Goal: Transaction & Acquisition: Subscribe to service/newsletter

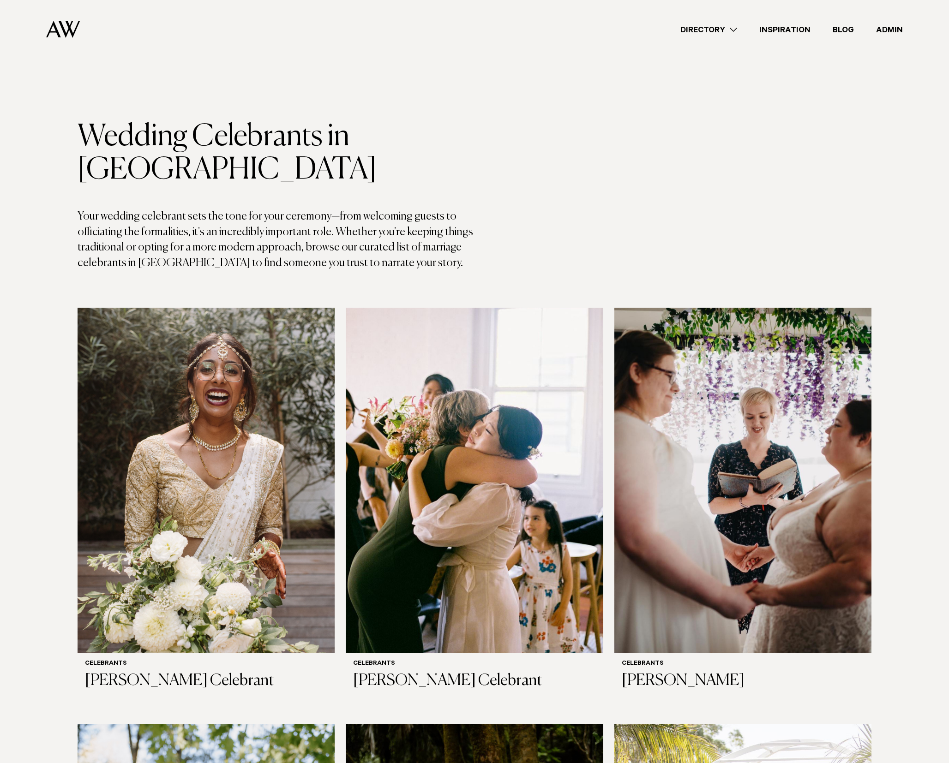
click at [884, 30] on link "Admin" at bounding box center [889, 30] width 49 height 12
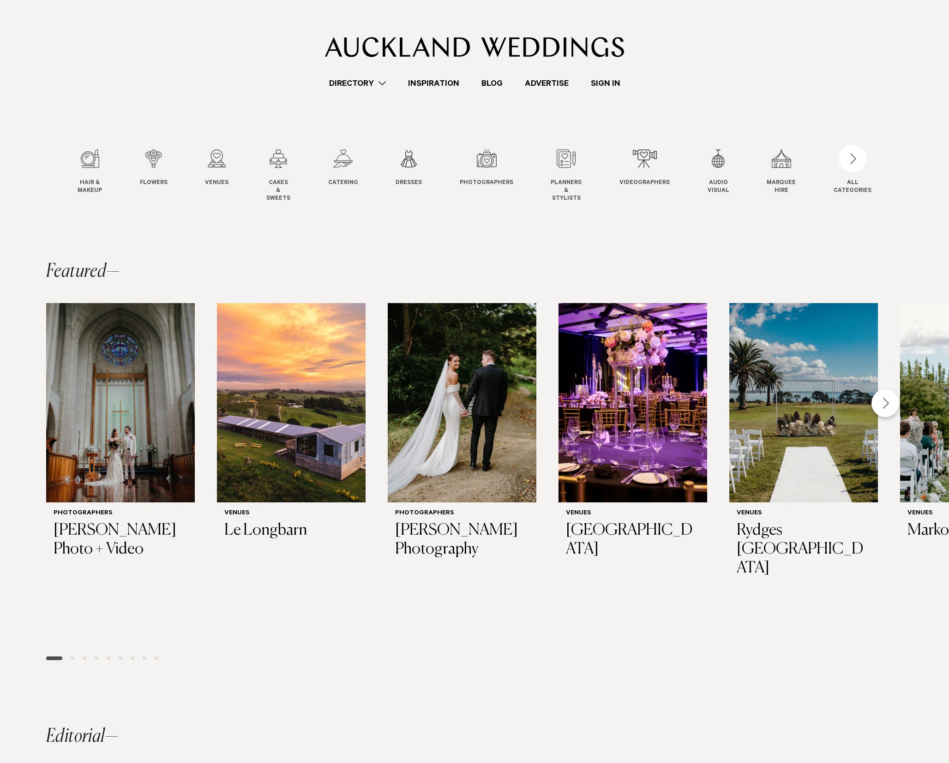
click at [545, 84] on link "Advertise" at bounding box center [547, 83] width 66 height 12
click at [616, 73] on div "Directory Hair & Makeup Flowers Venues" at bounding box center [474, 45] width 934 height 90
click at [538, 88] on link "Advertise" at bounding box center [547, 83] width 66 height 12
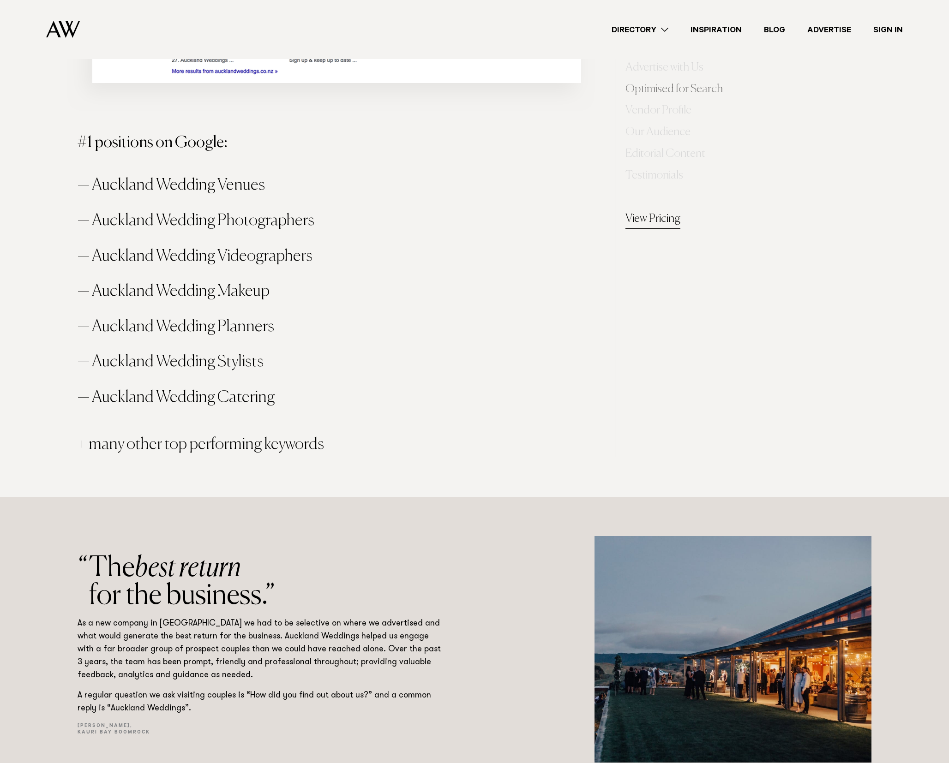
scroll to position [999, 0]
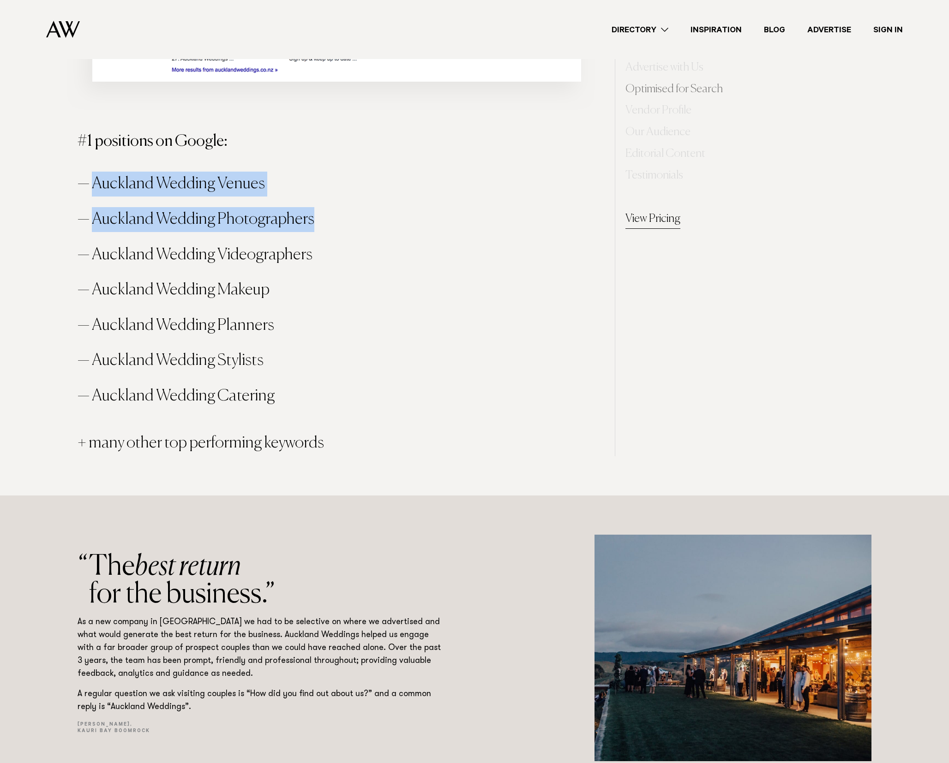
drag, startPoint x: 90, startPoint y: 186, endPoint x: 324, endPoint y: 218, distance: 236.6
click at [324, 218] on div "Optimised for Search Our #1 rankings mean Auckland Weddings vendors get the lio…" at bounding box center [474, 83] width 871 height 746
click at [287, 204] on ul "Auckland Wedding Venues Auckland Wedding Photographers Auckland Wedding Videogr…" at bounding box center [340, 290] width 524 height 237
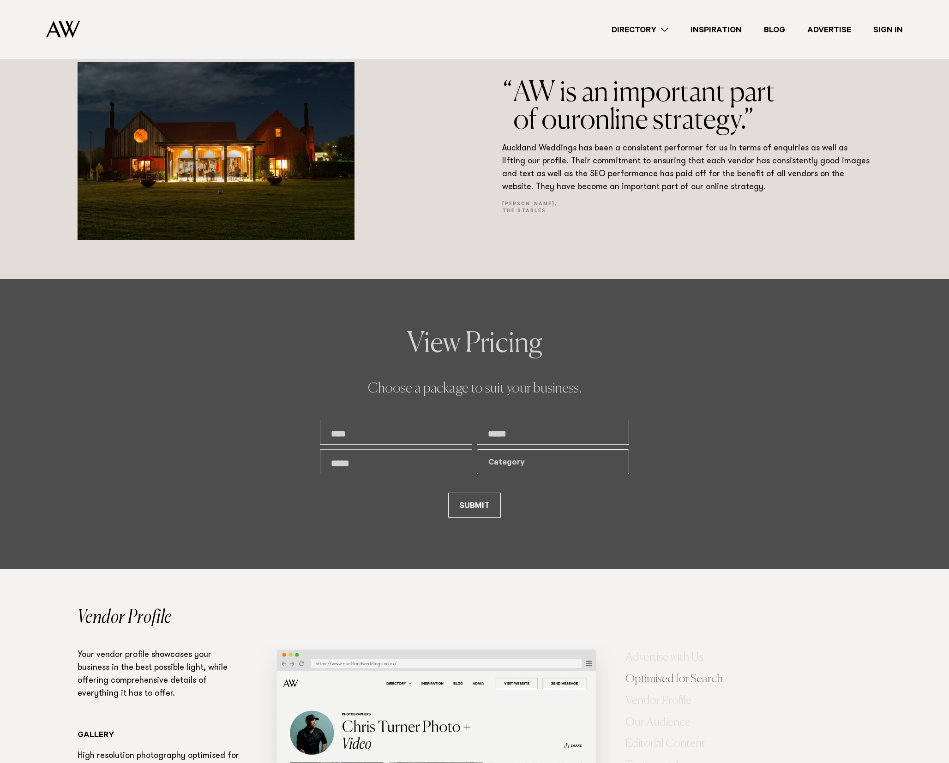
scroll to position [1860, 0]
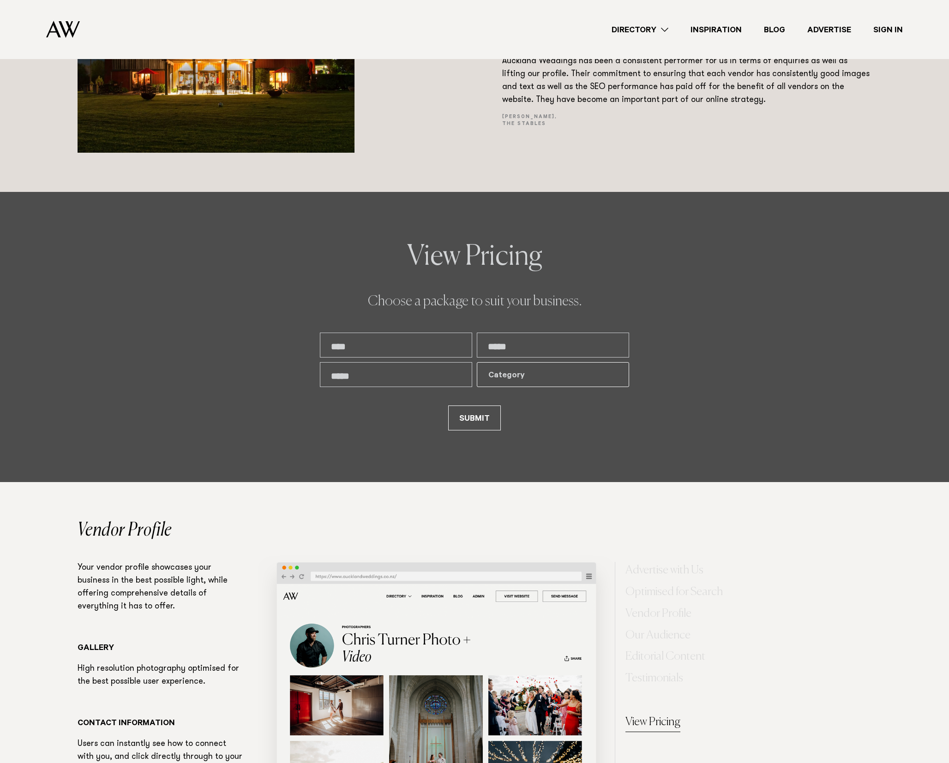
click at [368, 353] on input "text" at bounding box center [396, 345] width 152 height 25
type input "**********"
click at [512, 382] on div "Category" at bounding box center [553, 374] width 152 height 25
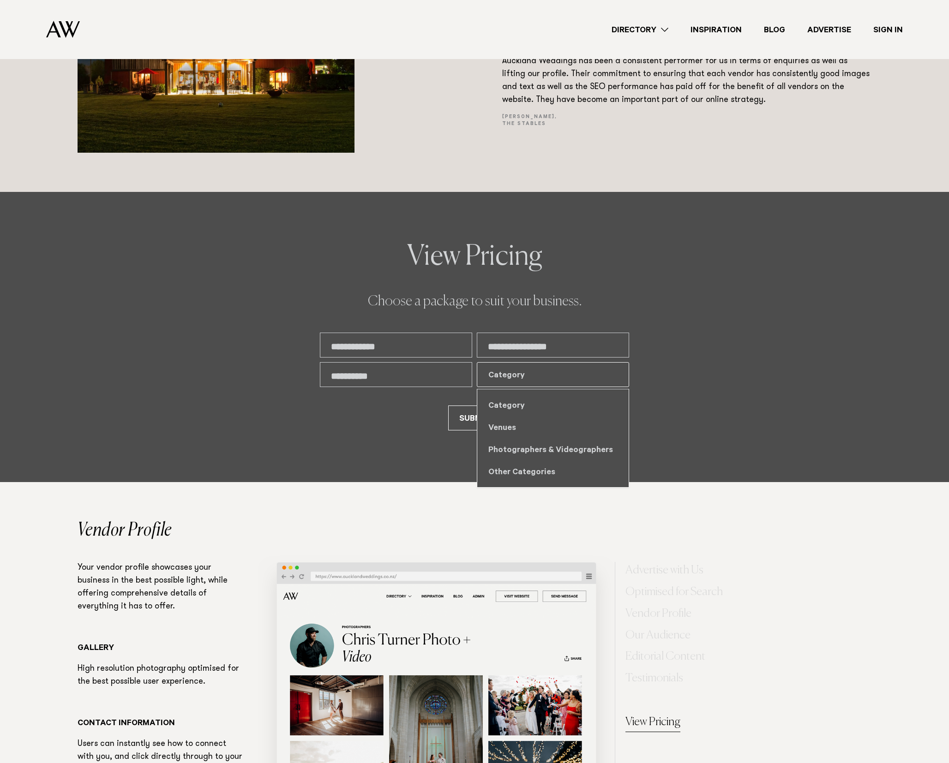
click at [498, 445] on div "Photographers & Videographers" at bounding box center [552, 449] width 151 height 22
select select "***"
click at [484, 419] on button "SUBMIT" at bounding box center [474, 418] width 53 height 25
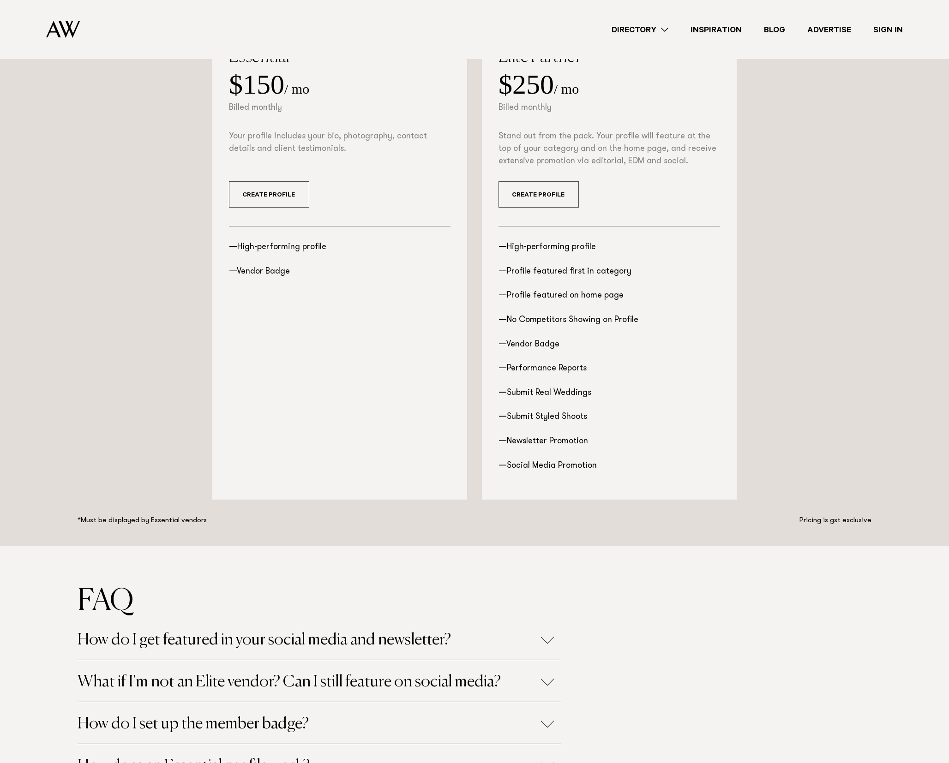
scroll to position [160, 0]
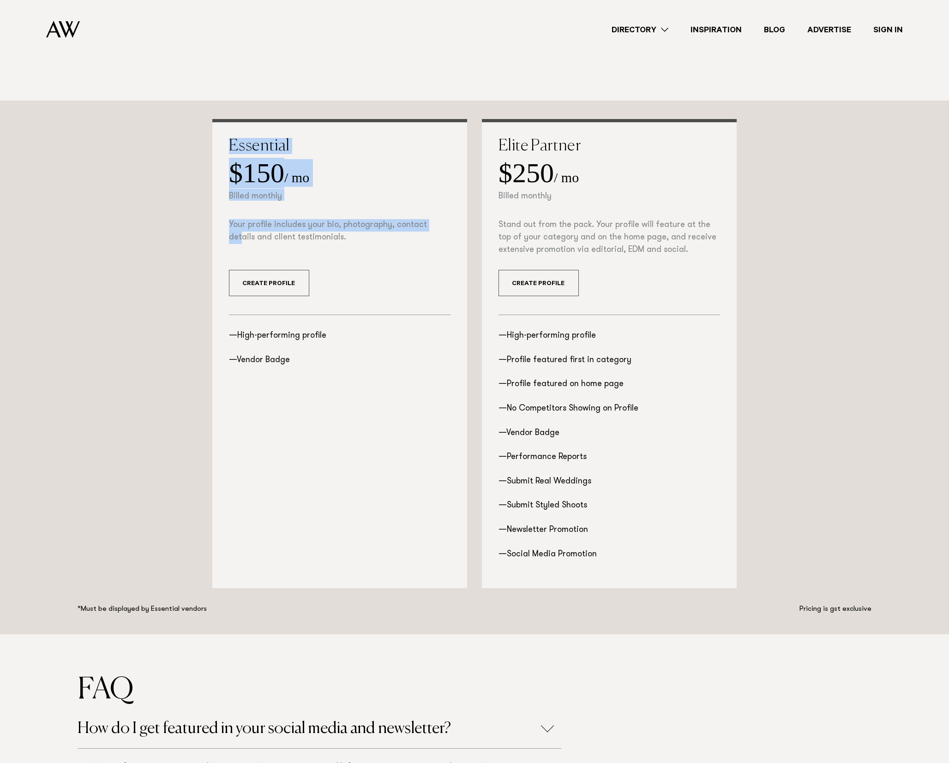
drag, startPoint x: 233, startPoint y: 148, endPoint x: 302, endPoint y: 225, distance: 103.3
click at [302, 224] on div "Essential $150 / mo Billed monthly Your profile includes your bio, photography,…" at bounding box center [339, 353] width 255 height 469
click at [302, 226] on p "Your profile includes your bio, photography, contact details and client testimo…" at bounding box center [340, 231] width 222 height 25
drag, startPoint x: 268, startPoint y: 179, endPoint x: 320, endPoint y: 374, distance: 202.4
click at [320, 375] on div "Essential $150 / mo Billed monthly Your profile includes your bio, photography,…" at bounding box center [339, 353] width 255 height 469
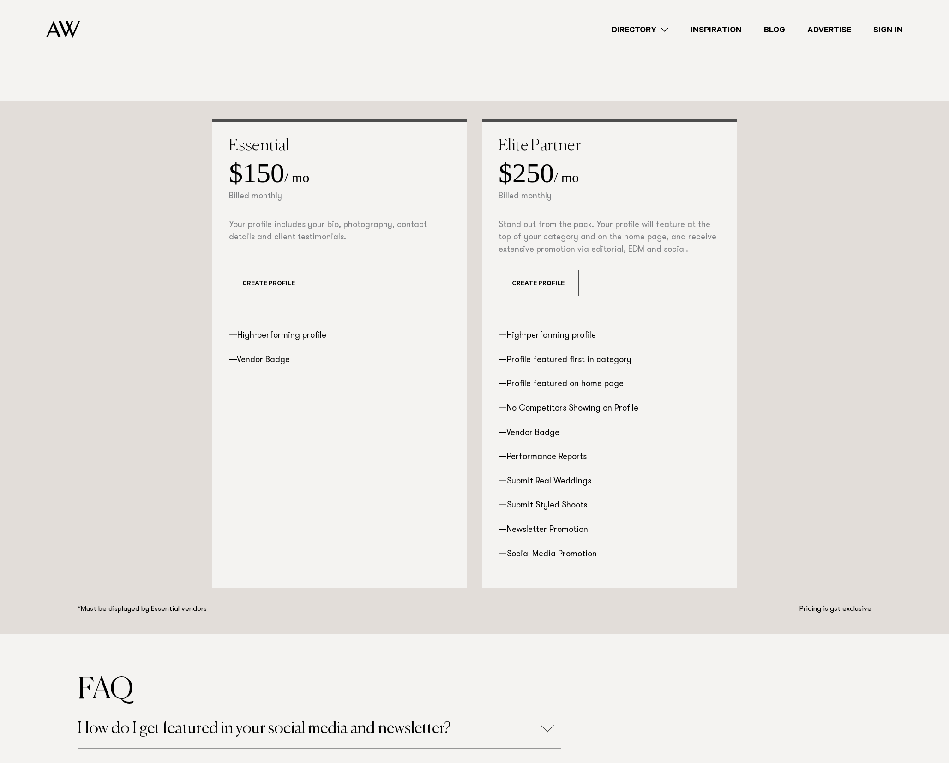
click at [306, 362] on li "Vendor Badge" at bounding box center [340, 360] width 222 height 12
drag, startPoint x: 524, startPoint y: 120, endPoint x: 675, endPoint y: 562, distance: 467.2
click at [677, 556] on div "Elite Partner $250 / mo Billed monthly Stand out from the pack. Your profile wi…" at bounding box center [609, 353] width 255 height 469
click at [675, 562] on div "Elite Partner $250 / mo Billed monthly Stand out from the pack. Your profile wi…" at bounding box center [609, 353] width 255 height 469
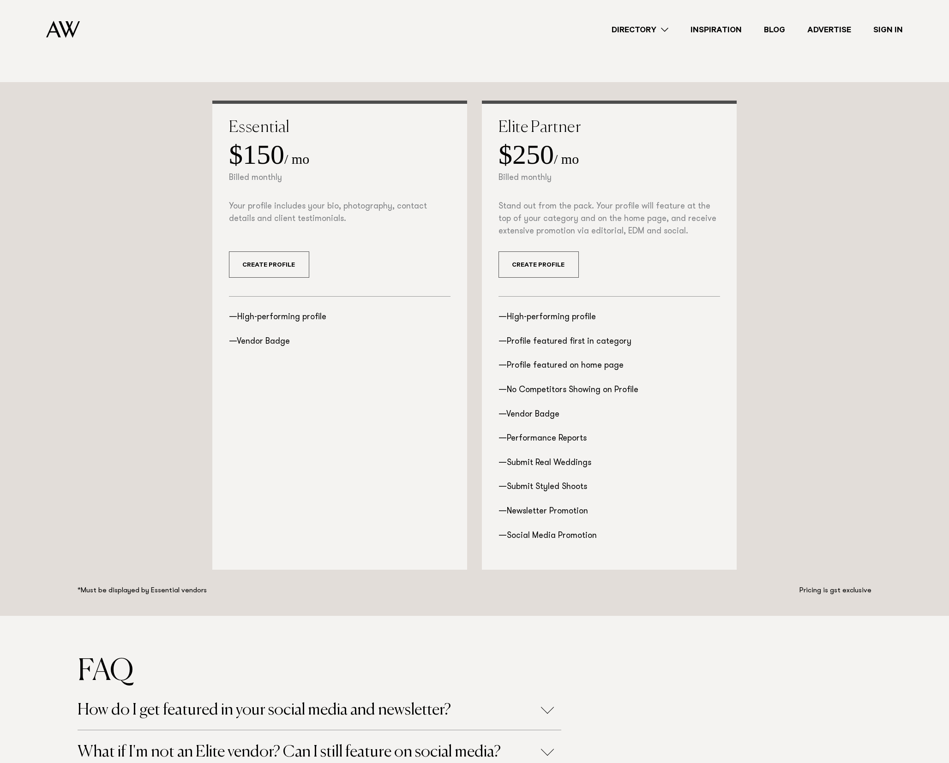
scroll to position [168, 0]
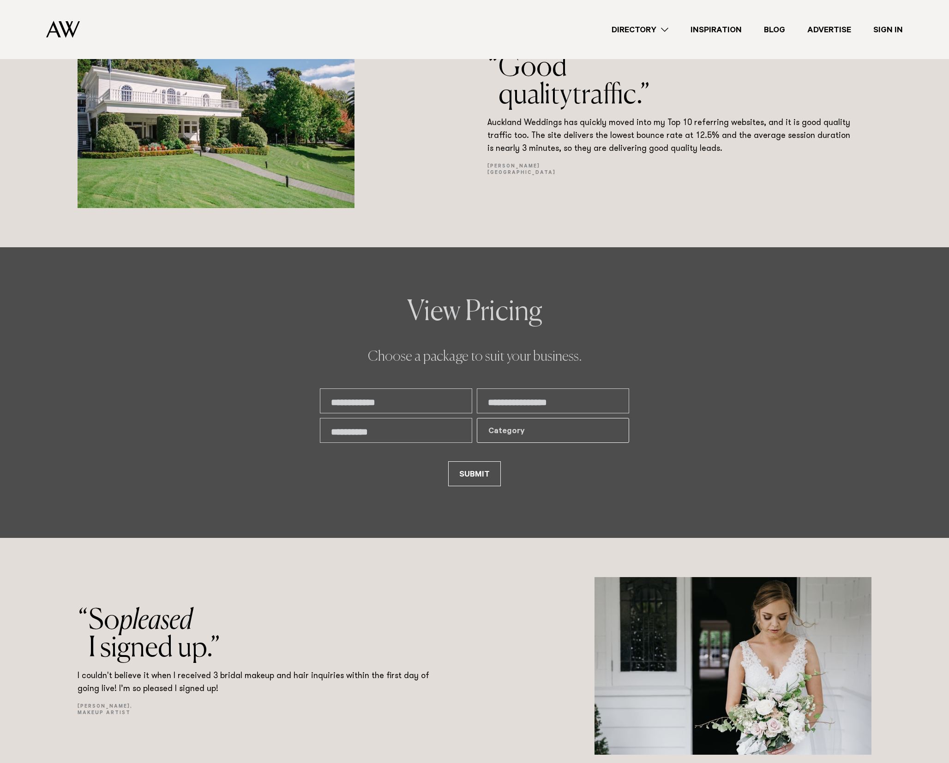
scroll to position [4658, 0]
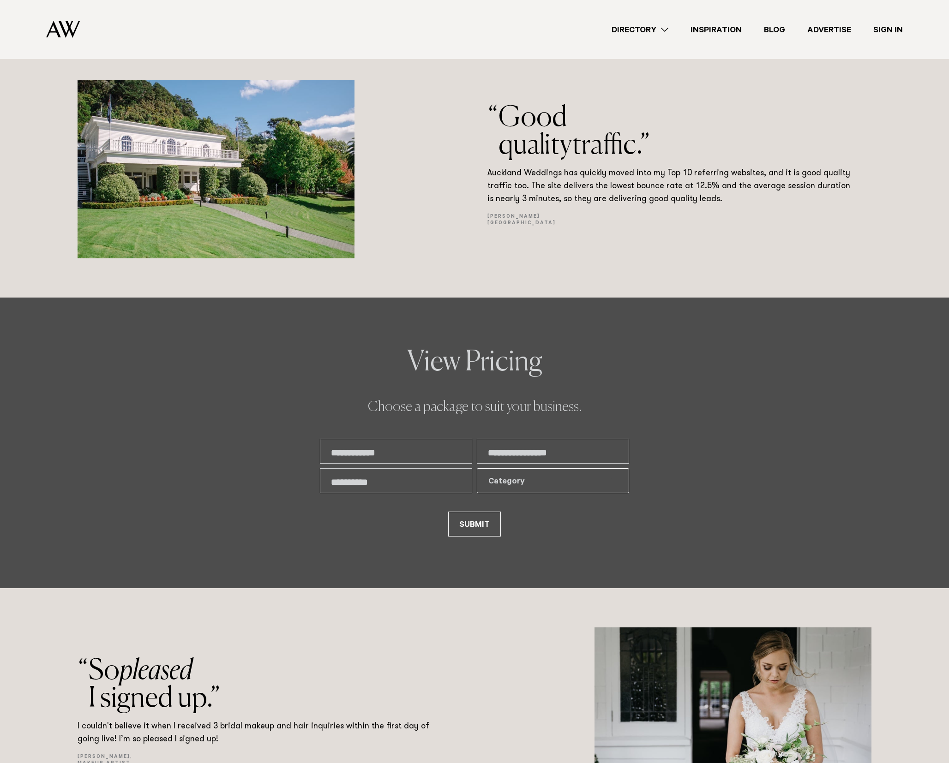
click at [494, 577] on div "Other Categories" at bounding box center [552, 578] width 151 height 22
select select "*"
click at [468, 528] on button "SUBMIT" at bounding box center [474, 524] width 53 height 25
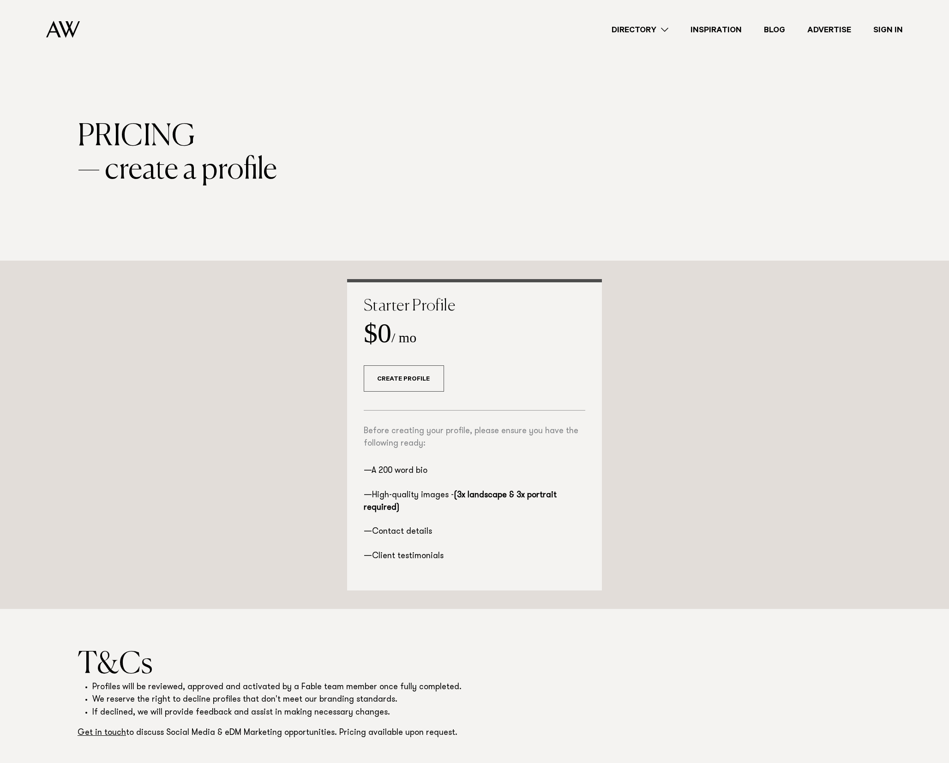
drag, startPoint x: 355, startPoint y: 292, endPoint x: 593, endPoint y: 575, distance: 369.8
click at [597, 577] on div "Starter Profile $0 / mo Create Profile Before creating your profile, please ens…" at bounding box center [474, 435] width 255 height 312
click at [562, 559] on li "Client testimonials" at bounding box center [475, 557] width 222 height 12
drag, startPoint x: 333, startPoint y: 388, endPoint x: 260, endPoint y: 306, distance: 110.2
click at [260, 306] on div "Starter Profile $0 / mo Create Profile Before creating your profile, please ens…" at bounding box center [474, 435] width 809 height 312
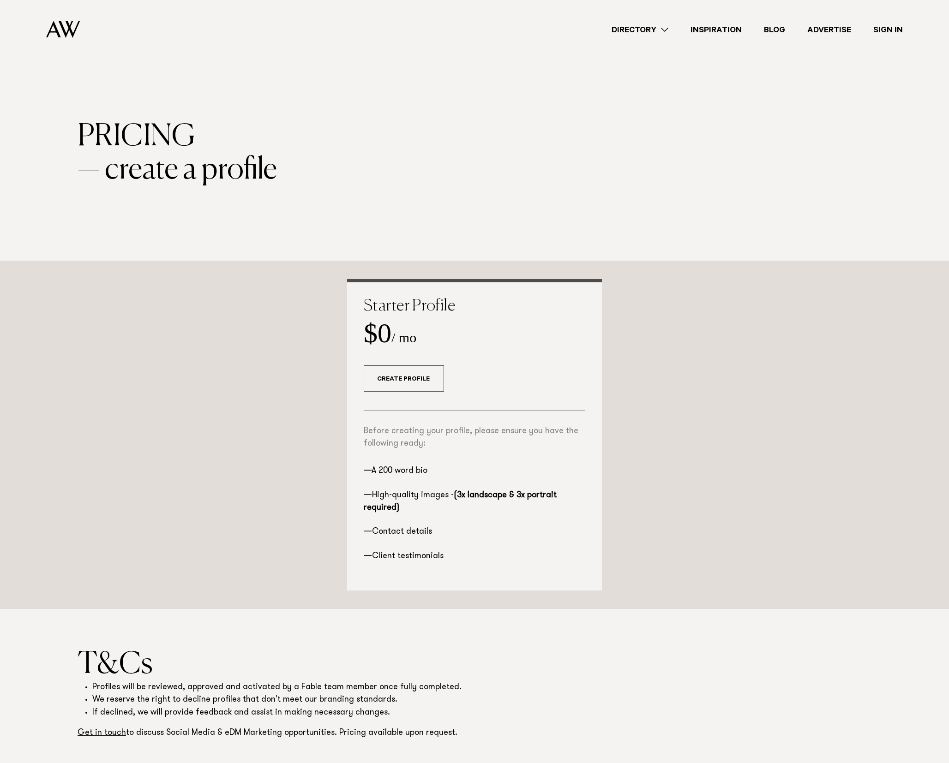
click at [261, 307] on div "Starter Profile $0 / mo Create Profile Before creating your profile, please ens…" at bounding box center [474, 435] width 809 height 312
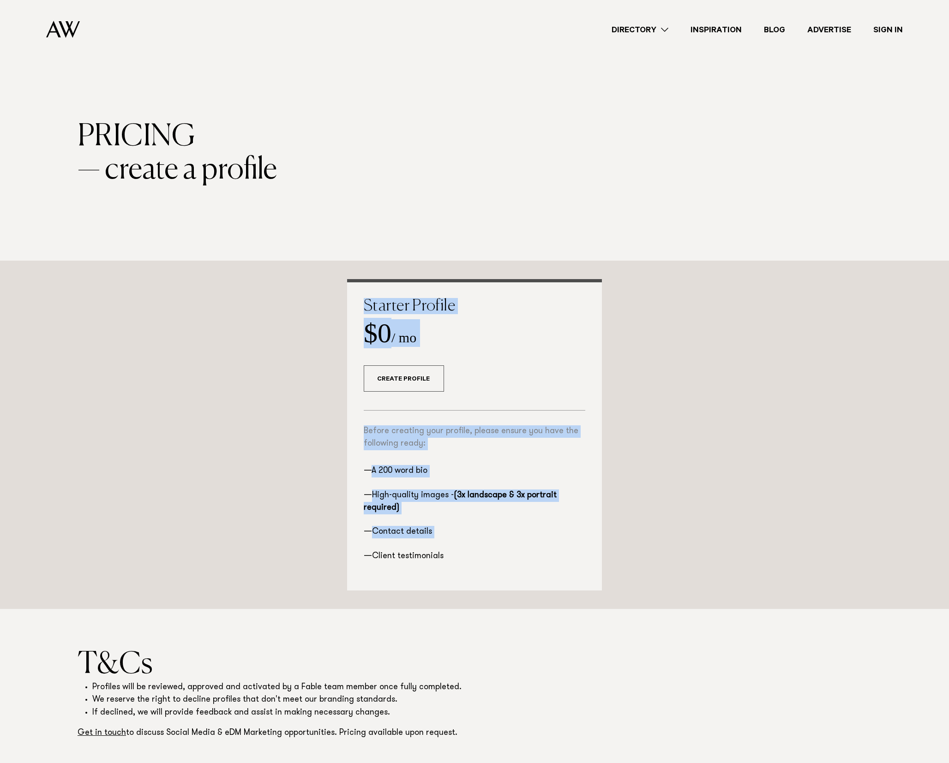
drag, startPoint x: 380, startPoint y: 329, endPoint x: 474, endPoint y: 552, distance: 241.8
click at [478, 550] on div "Starter Profile $0 / mo Create Profile Before creating your profile, please ens…" at bounding box center [474, 435] width 255 height 312
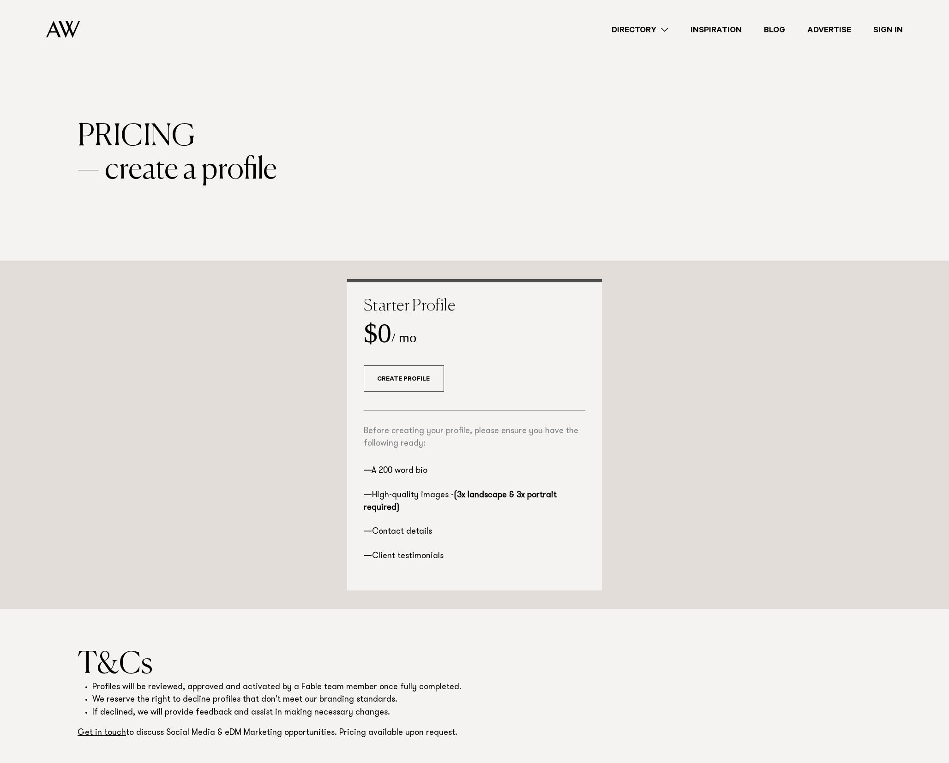
drag, startPoint x: 459, startPoint y: 560, endPoint x: 468, endPoint y: 559, distance: 9.3
click at [458, 560] on li "Client testimonials" at bounding box center [475, 557] width 222 height 12
drag, startPoint x: 479, startPoint y: 557, endPoint x: 304, endPoint y: 260, distance: 344.5
click at [302, 261] on section "Starter Profile $0 / mo Create Profile Before creating your profile, please ens…" at bounding box center [474, 435] width 949 height 348
click at [349, 305] on div "Starter Profile $0 / mo Create Profile Before creating your profile, please ens…" at bounding box center [474, 435] width 255 height 312
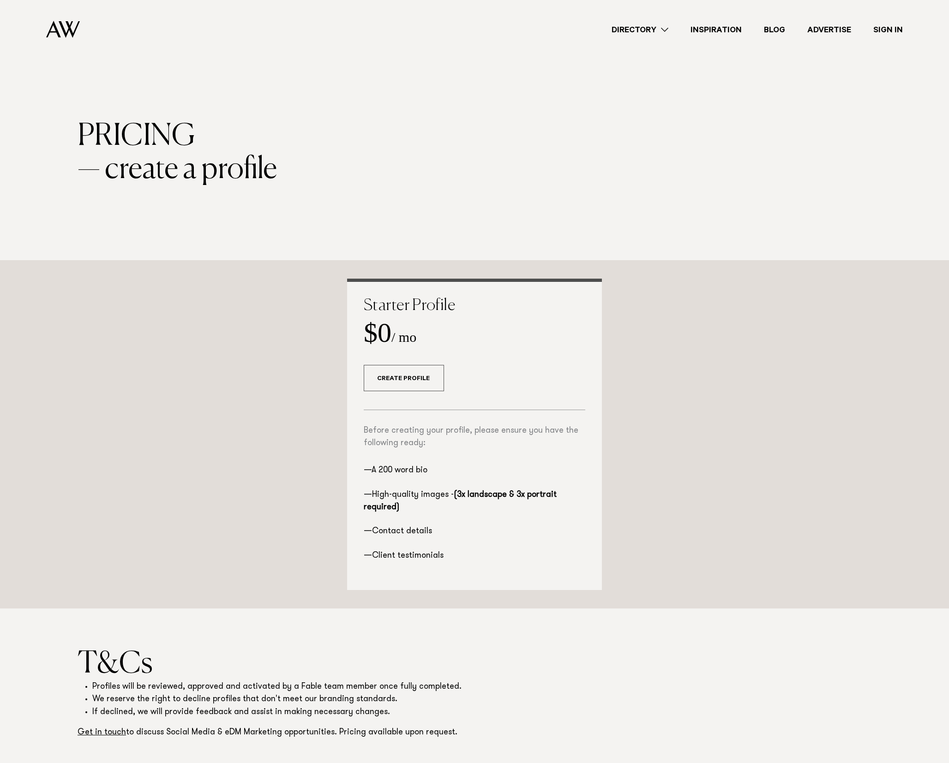
scroll to position [3, 0]
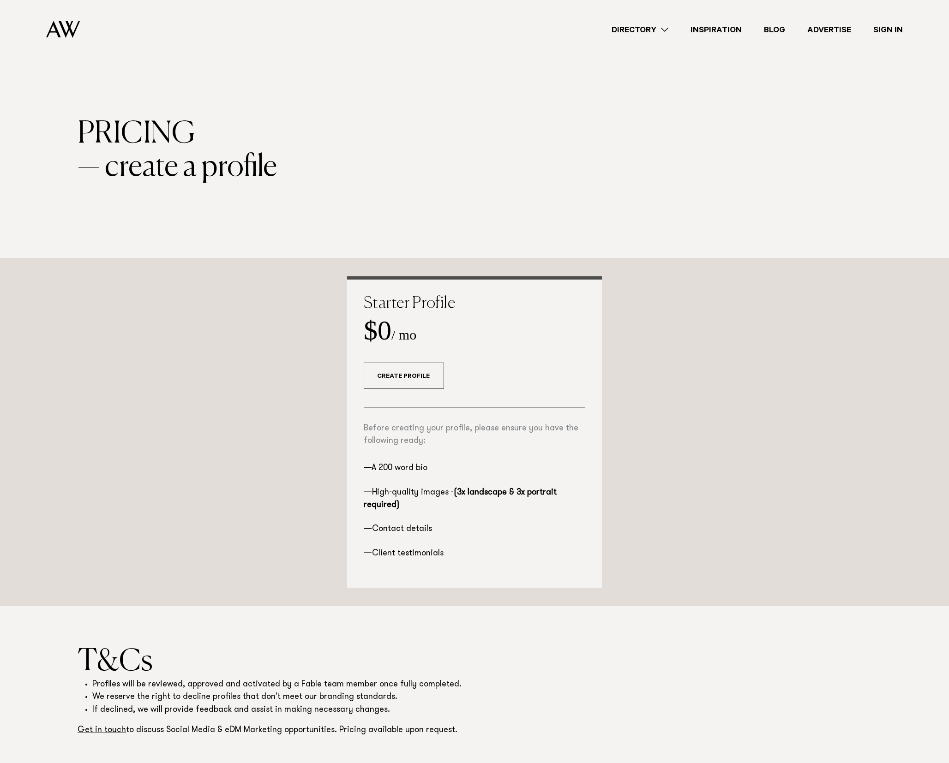
drag, startPoint x: 352, startPoint y: 300, endPoint x: 474, endPoint y: 563, distance: 289.3
click at [474, 563] on div "Starter Profile $0 / mo Create Profile Before creating your profile, please ens…" at bounding box center [474, 432] width 255 height 312
click at [468, 549] on li "Client testimonials" at bounding box center [475, 554] width 222 height 12
click at [621, 27] on link "Directory" at bounding box center [639, 30] width 79 height 12
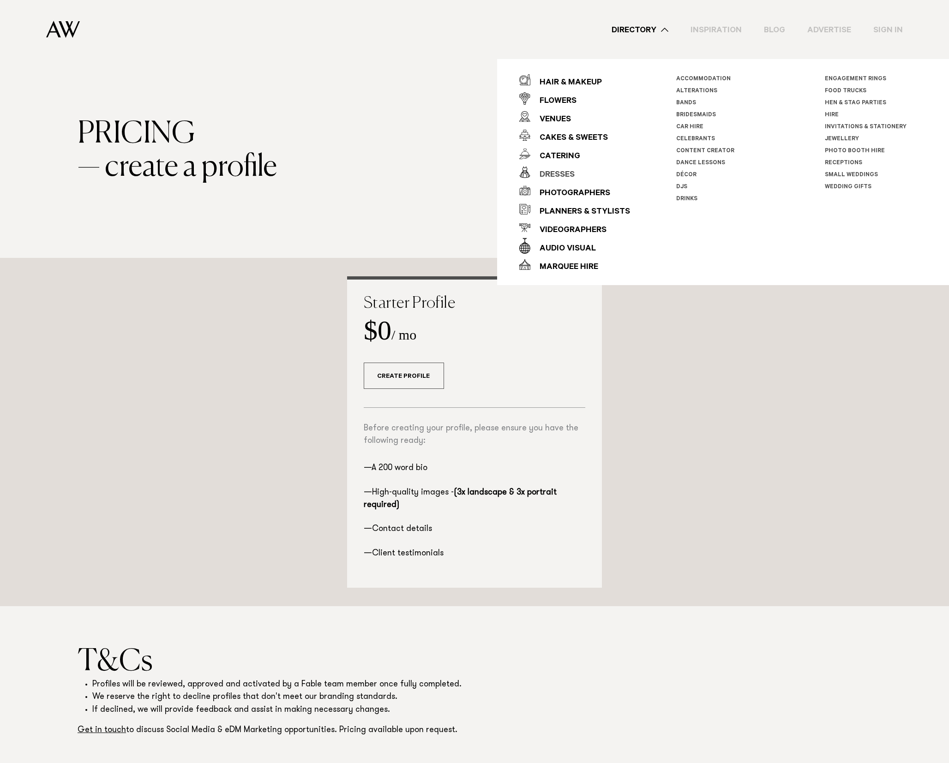
click at [557, 174] on div "Dresses" at bounding box center [552, 175] width 44 height 18
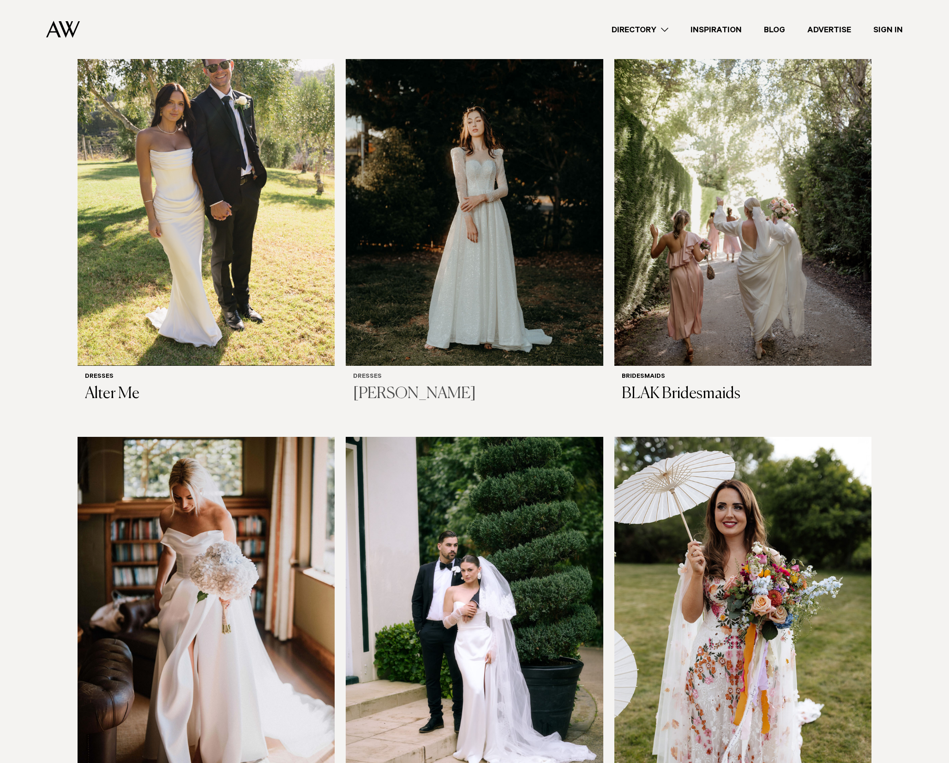
scroll to position [286, 0]
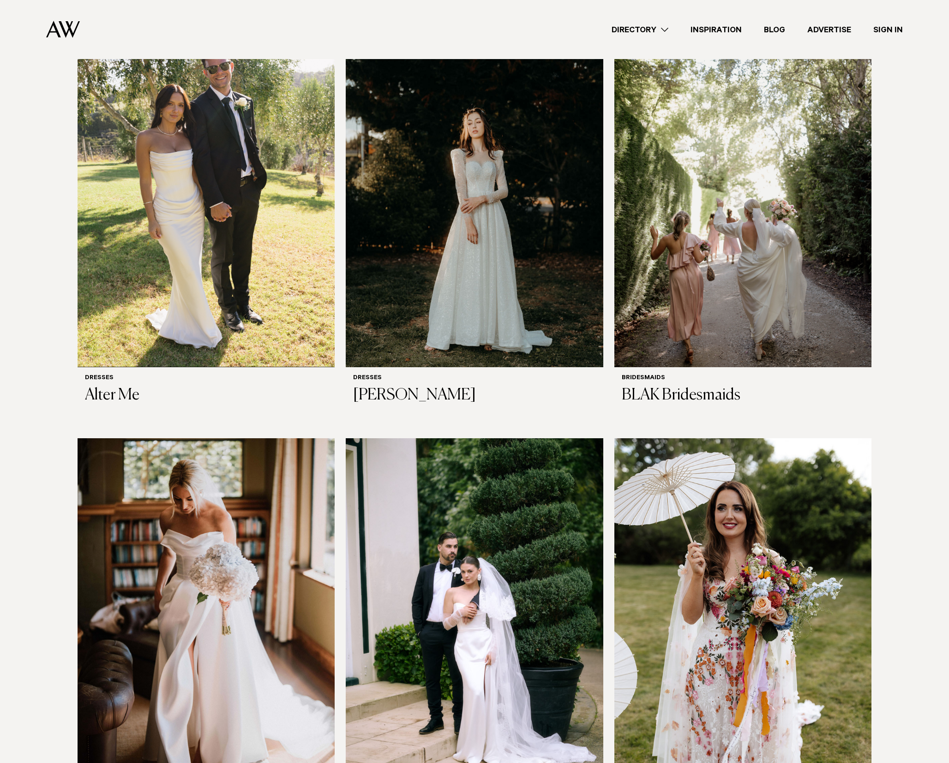
click at [606, 371] on div "Dresses Alter Me Dresses Jenny Bridal Bridesmaids BLAK Bridesmaids Dresses Vink…" at bounding box center [475, 425] width 794 height 806
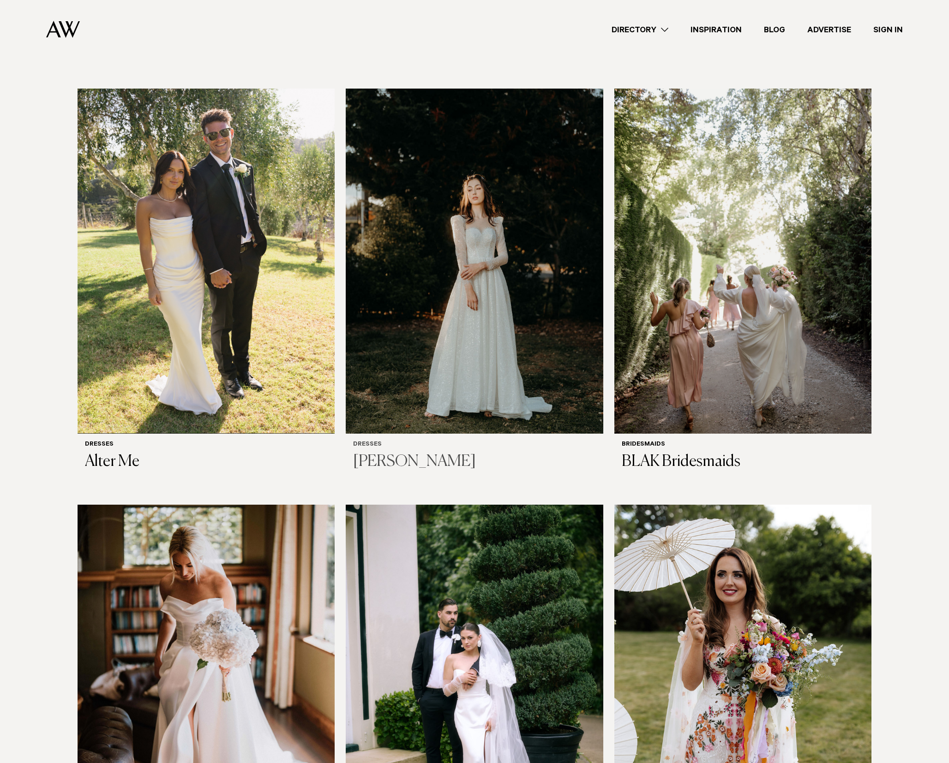
scroll to position [186, 0]
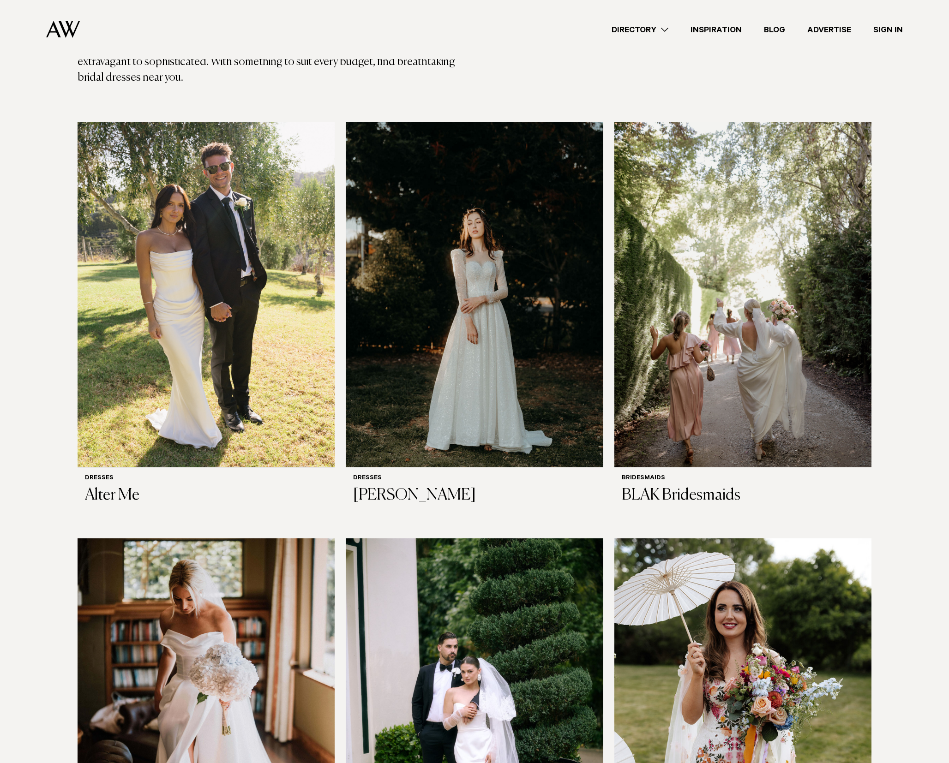
click at [634, 34] on link "Directory" at bounding box center [639, 30] width 79 height 12
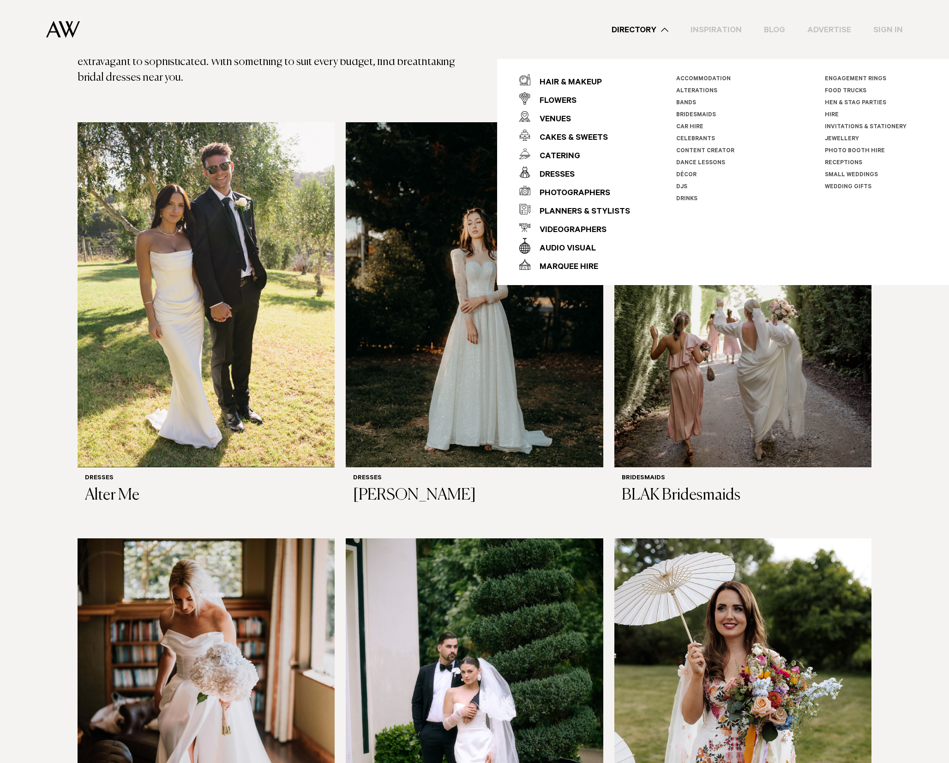
click at [836, 138] on link "Jewellery" at bounding box center [842, 139] width 34 height 6
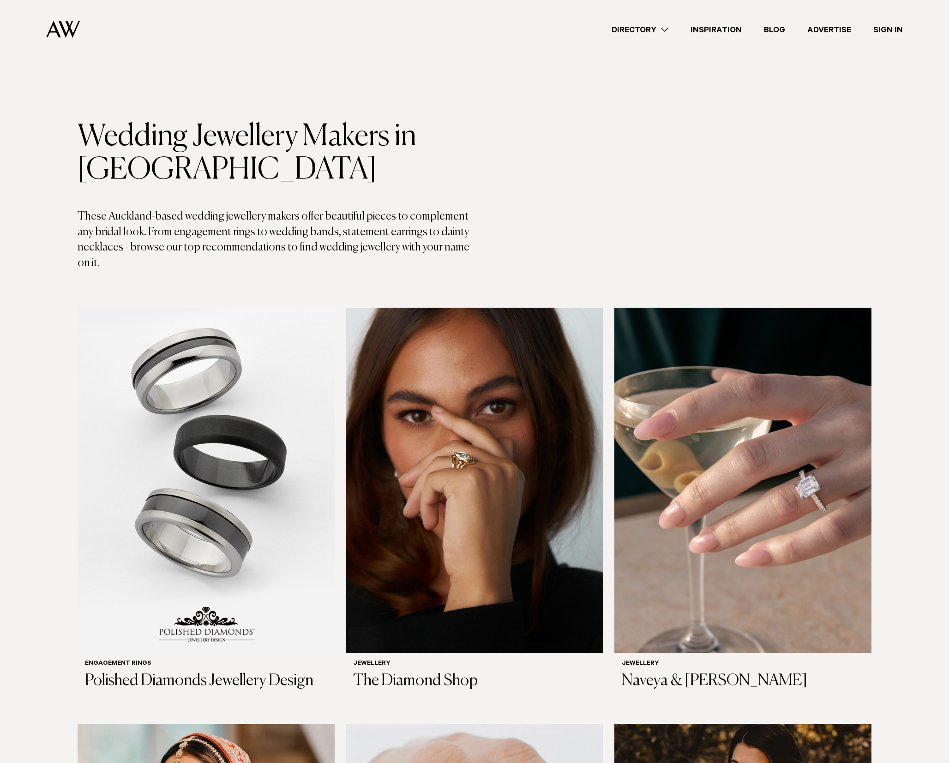
click at [632, 31] on link "Directory" at bounding box center [639, 30] width 79 height 12
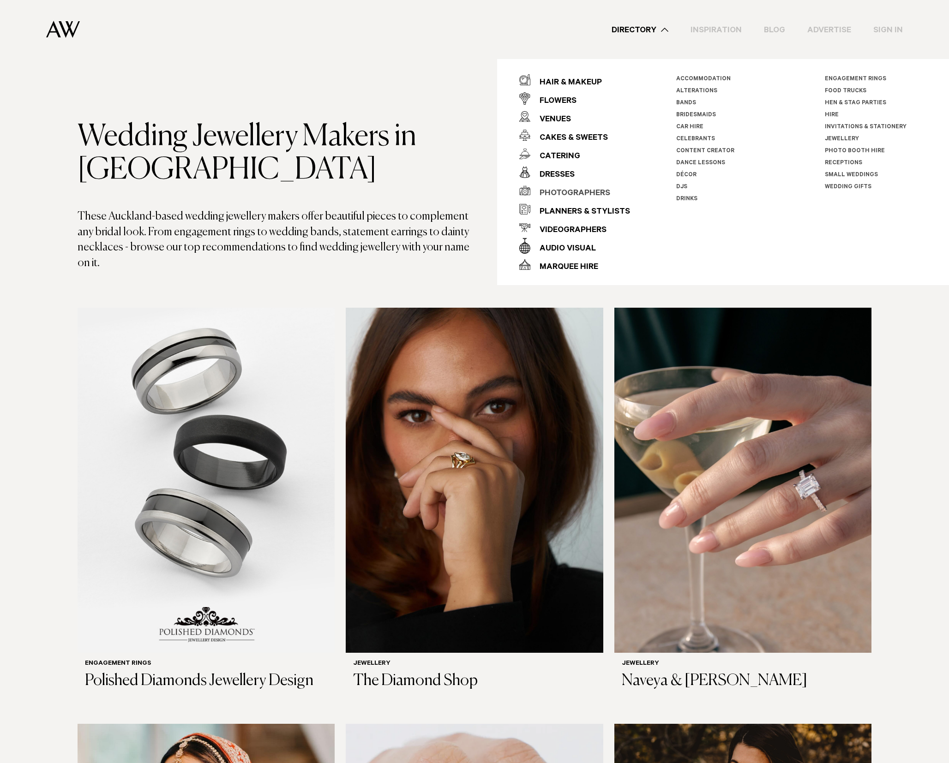
click at [555, 191] on div "Photographers" at bounding box center [570, 194] width 80 height 18
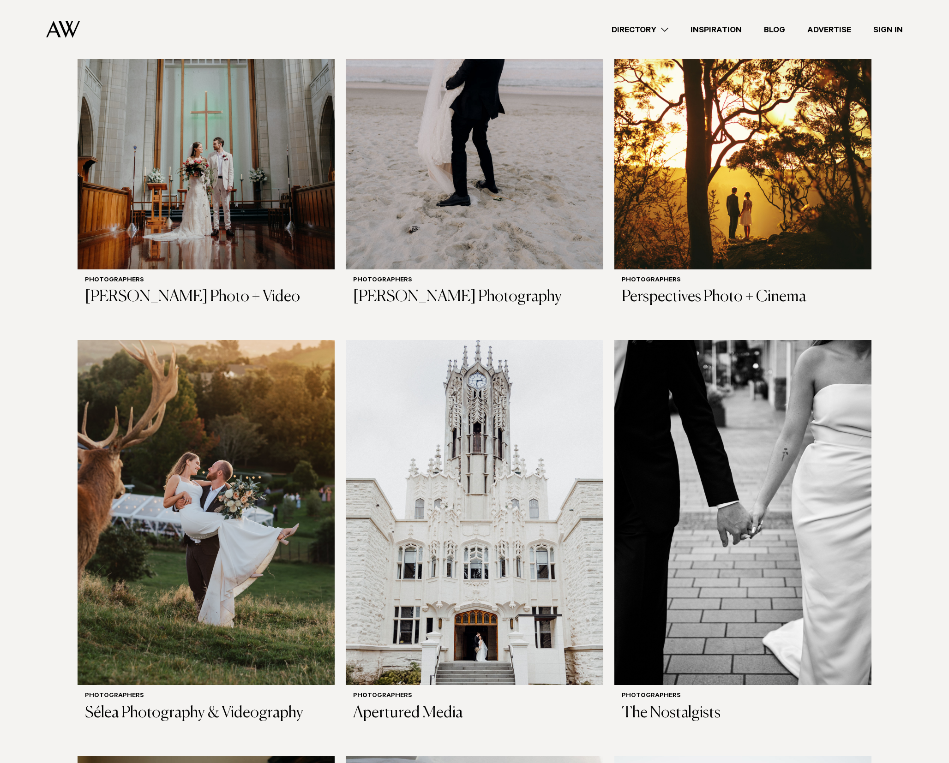
scroll to position [934, 0]
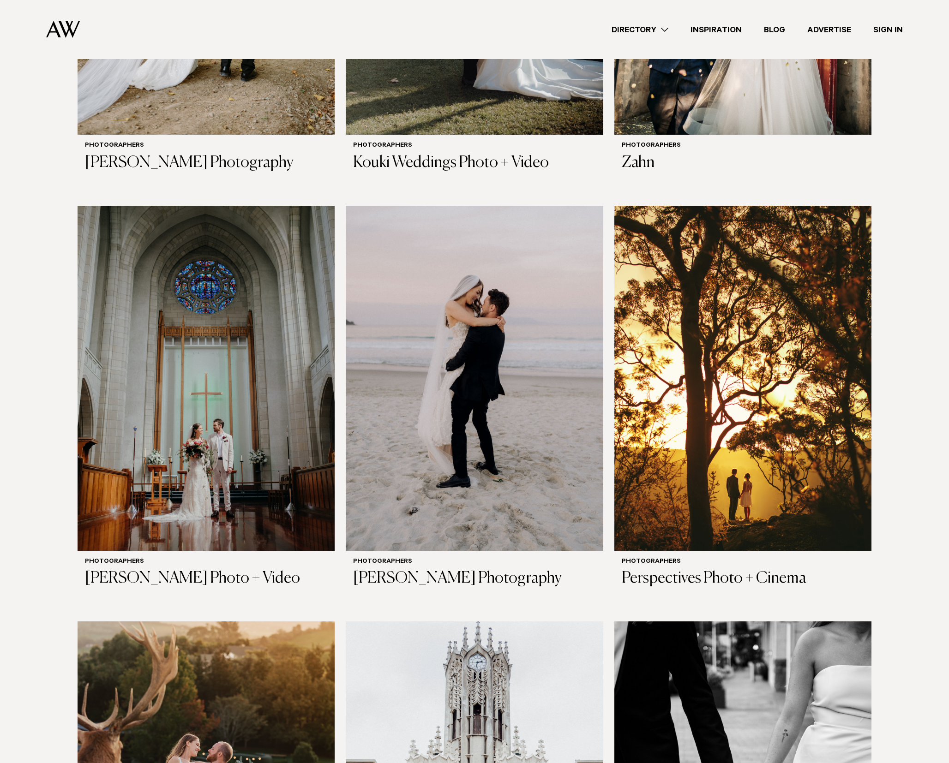
click at [648, 27] on link "Directory" at bounding box center [639, 30] width 79 height 12
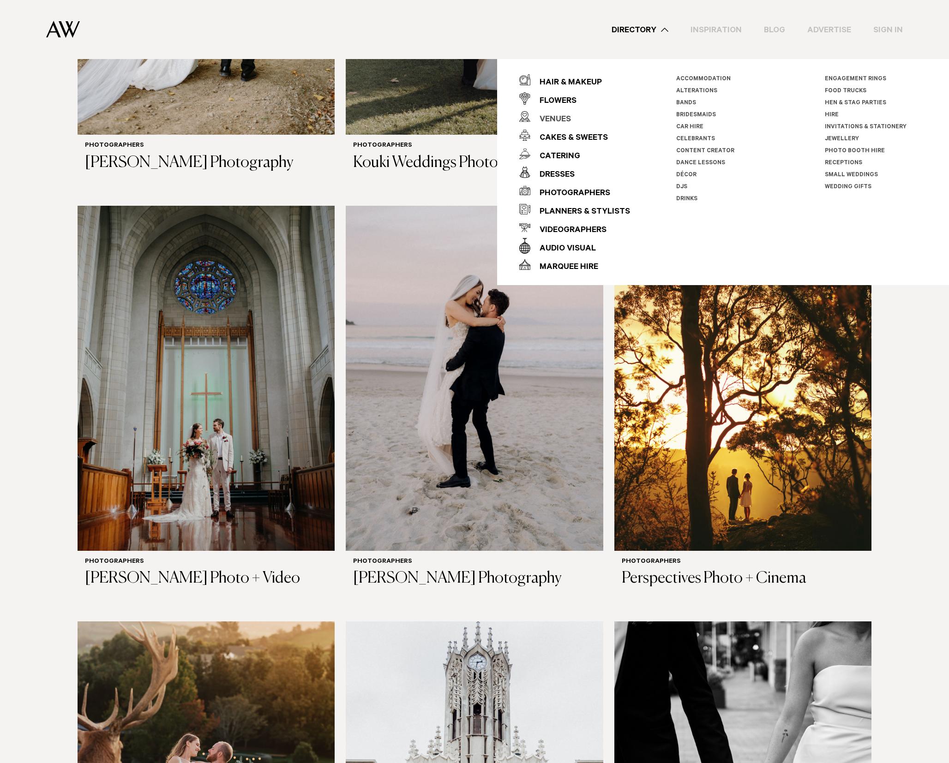
click at [555, 117] on div "Venues" at bounding box center [550, 120] width 41 height 18
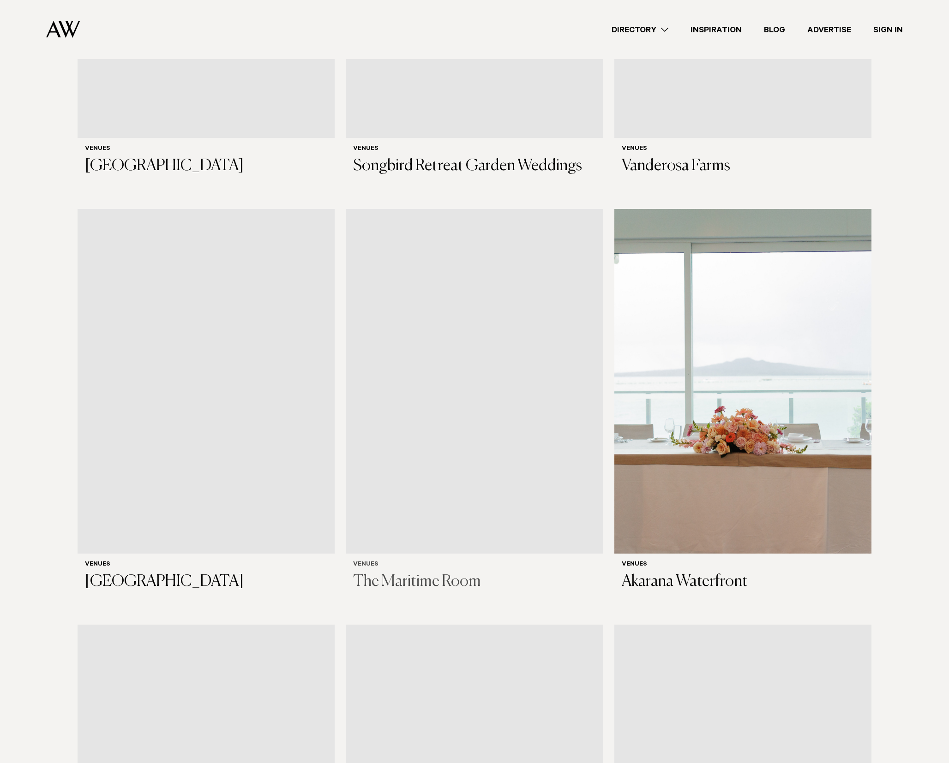
scroll to position [3959, 0]
